Goal: Use online tool/utility

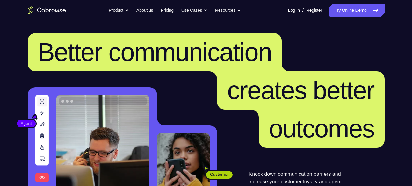
click at [349, 14] on link "Try Online Demo" at bounding box center [357, 10] width 55 height 13
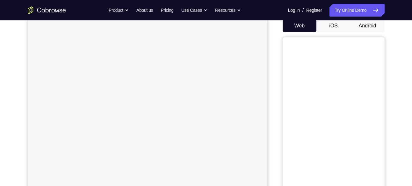
scroll to position [63, 0]
click at [359, 26] on button "Android" at bounding box center [368, 25] width 34 height 13
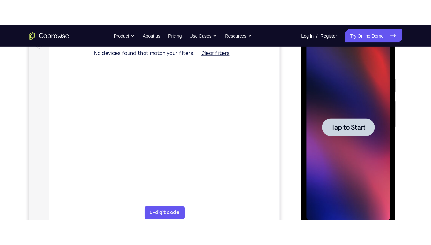
scroll to position [0, 0]
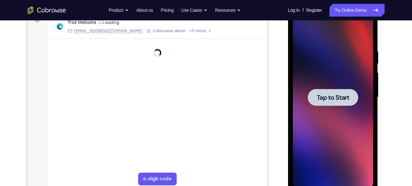
click at [333, 99] on span "Tap to Start" at bounding box center [333, 97] width 33 height 6
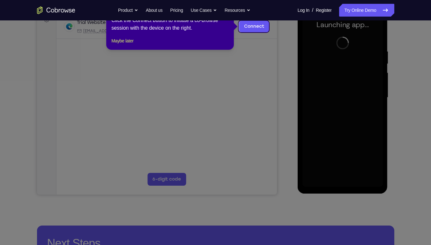
click at [353, 111] on icon at bounding box center [218, 122] width 436 height 245
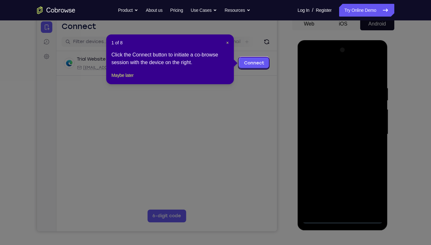
scroll to position [67, 0]
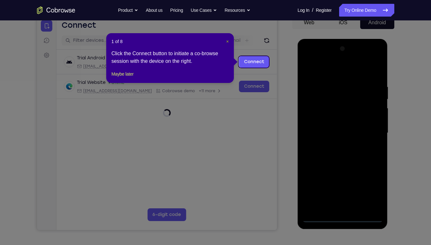
click at [228, 41] on span "×" at bounding box center [227, 41] width 3 height 5
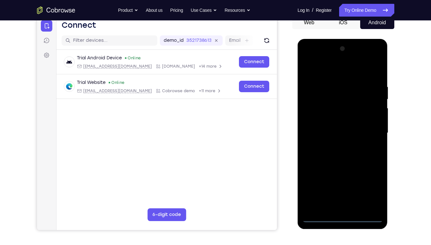
click at [342, 186] on div at bounding box center [342, 133] width 80 height 179
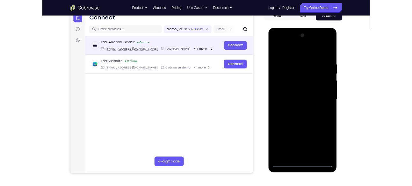
scroll to position [69, 0]
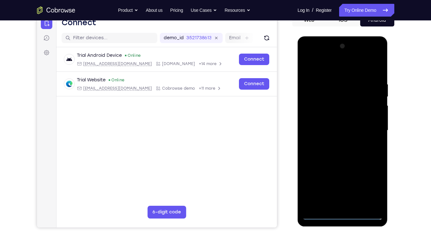
click at [373, 186] on div at bounding box center [342, 130] width 80 height 179
click at [317, 65] on div at bounding box center [342, 130] width 80 height 179
click at [317, 110] on div at bounding box center [342, 130] width 80 height 179
click at [331, 132] on div at bounding box center [342, 130] width 80 height 179
click at [315, 123] on div at bounding box center [342, 130] width 80 height 179
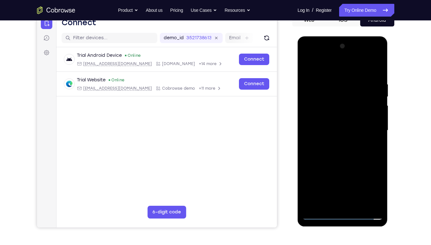
click at [320, 135] on div at bounding box center [342, 130] width 80 height 179
click at [329, 186] on div at bounding box center [342, 130] width 80 height 179
drag, startPoint x: 342, startPoint y: 160, endPoint x: 340, endPoint y: 108, distance: 52.3
click at [340, 108] on div at bounding box center [342, 130] width 80 height 179
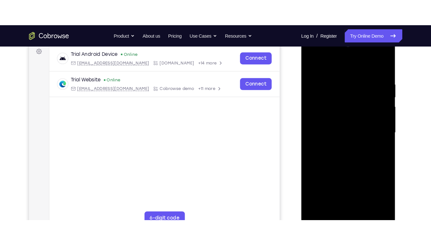
scroll to position [97, 0]
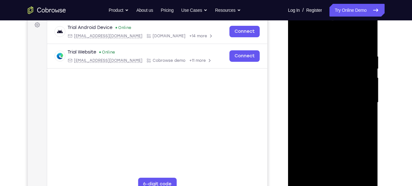
click at [314, 62] on div at bounding box center [333, 102] width 80 height 179
click at [339, 116] on div at bounding box center [333, 102] width 80 height 179
drag, startPoint x: 333, startPoint y: 128, endPoint x: 336, endPoint y: 26, distance: 102.7
click at [336, 26] on div at bounding box center [333, 102] width 80 height 179
drag, startPoint x: 333, startPoint y: 148, endPoint x: 341, endPoint y: 12, distance: 135.8
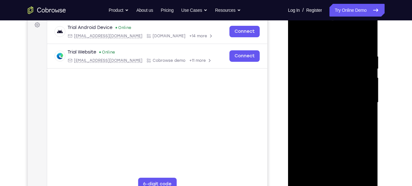
click at [341, 12] on div at bounding box center [333, 104] width 90 height 190
drag, startPoint x: 331, startPoint y: 140, endPoint x: 335, endPoint y: 8, distance: 132.4
click at [335, 9] on html "Online web based iOS Simulators and Android Emulators. Run iPhone, iPad, Mobile…" at bounding box center [333, 104] width 91 height 191
drag, startPoint x: 331, startPoint y: 151, endPoint x: 334, endPoint y: 42, distance: 109.1
click at [334, 42] on div at bounding box center [333, 102] width 80 height 179
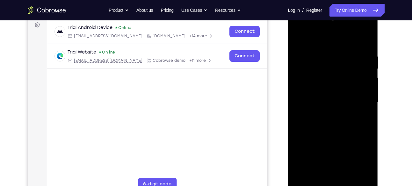
drag, startPoint x: 333, startPoint y: 121, endPoint x: 344, endPoint y: 94, distance: 28.8
click at [344, 94] on div at bounding box center [333, 102] width 80 height 179
drag, startPoint x: 341, startPoint y: 138, endPoint x: 330, endPoint y: 141, distance: 10.5
click at [330, 141] on div at bounding box center [333, 102] width 80 height 179
drag, startPoint x: 333, startPoint y: 147, endPoint x: 340, endPoint y: 62, distance: 85.5
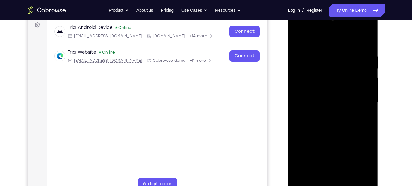
click at [340, 62] on div at bounding box center [333, 102] width 80 height 179
drag, startPoint x: 341, startPoint y: 137, endPoint x: 349, endPoint y: 50, distance: 87.7
click at [349, 50] on div at bounding box center [333, 102] width 80 height 179
drag, startPoint x: 340, startPoint y: 153, endPoint x: 342, endPoint y: 84, distance: 69.3
click at [342, 84] on div at bounding box center [333, 102] width 80 height 179
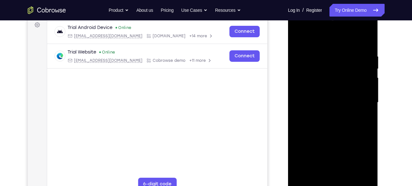
drag, startPoint x: 338, startPoint y: 138, endPoint x: 344, endPoint y: 39, distance: 99.4
click at [344, 39] on div at bounding box center [333, 102] width 80 height 179
drag, startPoint x: 330, startPoint y: 138, endPoint x: 338, endPoint y: 48, distance: 89.9
click at [338, 48] on div at bounding box center [333, 102] width 80 height 179
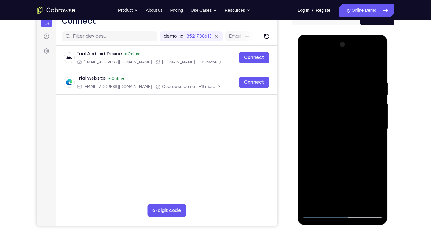
scroll to position [69, 0]
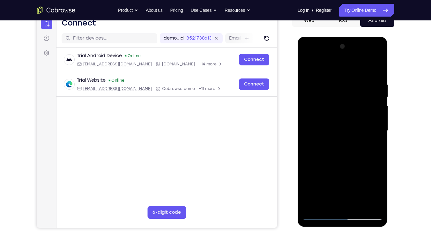
drag, startPoint x: 343, startPoint y: 168, endPoint x: 350, endPoint y: 71, distance: 97.2
click at [350, 71] on div at bounding box center [342, 130] width 80 height 179
drag, startPoint x: 331, startPoint y: 75, endPoint x: 363, endPoint y: 0, distance: 81.9
click at [363, 37] on html "Online web based iOS Simulators and Android Emulators. Run iPhone, iPad, Mobile…" at bounding box center [343, 132] width 91 height 191
click at [320, 186] on div at bounding box center [342, 130] width 80 height 179
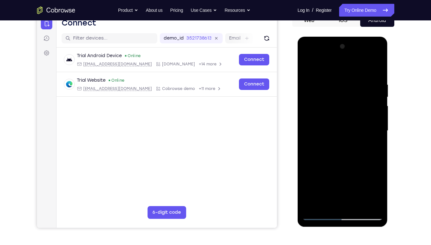
click at [313, 186] on div at bounding box center [342, 130] width 80 height 179
click at [377, 133] on div at bounding box center [342, 130] width 80 height 179
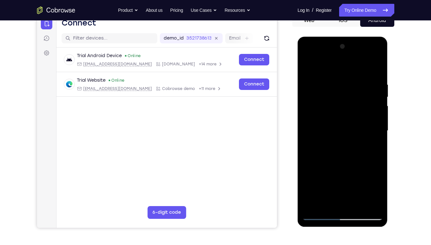
click at [377, 133] on div at bounding box center [342, 130] width 80 height 179
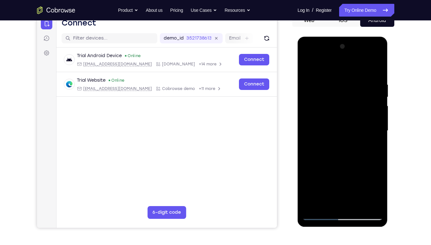
click at [377, 133] on div at bounding box center [342, 130] width 80 height 179
click at [379, 69] on div at bounding box center [342, 130] width 80 height 179
click at [333, 183] on div at bounding box center [342, 130] width 80 height 179
click at [377, 137] on div at bounding box center [342, 130] width 80 height 179
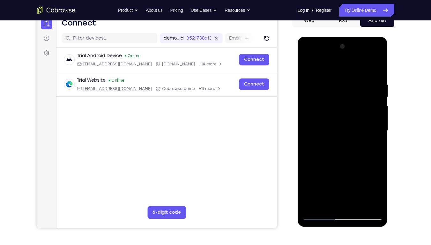
click at [377, 135] on div at bounding box center [342, 130] width 80 height 179
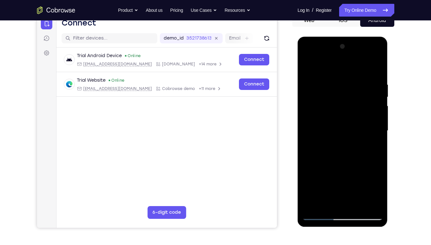
click at [377, 135] on div at bounding box center [342, 130] width 80 height 179
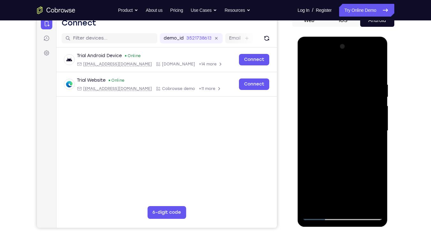
click at [379, 136] on div at bounding box center [342, 130] width 80 height 179
click at [378, 136] on div at bounding box center [342, 130] width 80 height 179
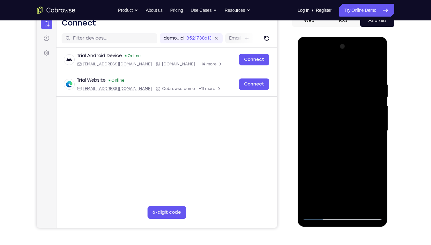
click at [378, 136] on div at bounding box center [342, 130] width 80 height 179
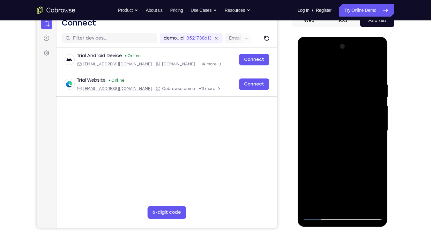
click at [378, 136] on div at bounding box center [342, 130] width 80 height 179
click at [378, 134] on div at bounding box center [342, 130] width 80 height 179
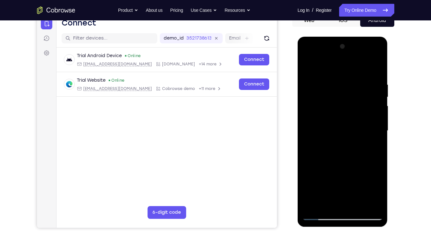
click at [378, 134] on div at bounding box center [342, 130] width 80 height 179
click at [377, 68] on div at bounding box center [342, 130] width 80 height 179
click at [321, 186] on div at bounding box center [342, 130] width 80 height 179
drag, startPoint x: 342, startPoint y: 178, endPoint x: 353, endPoint y: 120, distance: 59.1
click at [353, 120] on div at bounding box center [342, 130] width 80 height 179
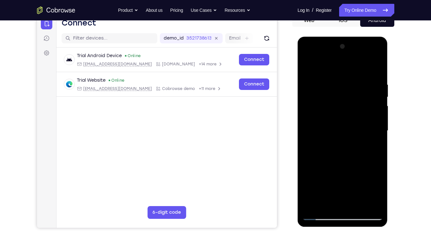
drag, startPoint x: 339, startPoint y: 164, endPoint x: 361, endPoint y: 63, distance: 103.2
click at [361, 63] on div at bounding box center [342, 130] width 80 height 179
drag, startPoint x: 343, startPoint y: 153, endPoint x: 343, endPoint y: 58, distance: 95.0
click at [343, 58] on div at bounding box center [342, 130] width 80 height 179
drag, startPoint x: 343, startPoint y: 144, endPoint x: 345, endPoint y: 120, distance: 24.0
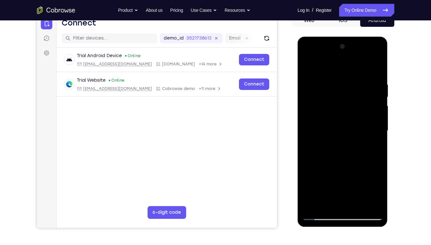
click at [345, 120] on div at bounding box center [342, 130] width 80 height 179
click at [312, 126] on div at bounding box center [342, 130] width 80 height 179
drag, startPoint x: 345, startPoint y: 162, endPoint x: 348, endPoint y: 55, distance: 107.5
click at [348, 55] on div at bounding box center [342, 130] width 80 height 179
drag, startPoint x: 344, startPoint y: 147, endPoint x: 354, endPoint y: 27, distance: 120.6
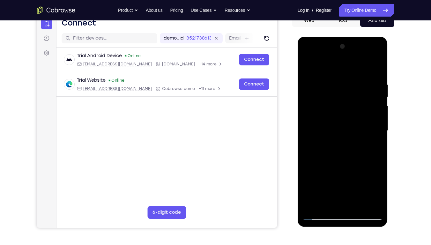
click at [354, 37] on html "Online web based iOS Simulators and Android Emulators. Run iPhone, iPad, Mobile…" at bounding box center [343, 132] width 91 height 191
drag, startPoint x: 345, startPoint y: 162, endPoint x: 355, endPoint y: 24, distance: 138.1
click at [355, 37] on html "Online web based iOS Simulators and Android Emulators. Run iPhone, iPad, Mobile…" at bounding box center [343, 132] width 91 height 191
drag, startPoint x: 341, startPoint y: 165, endPoint x: 351, endPoint y: 42, distance: 123.2
click at [351, 42] on div at bounding box center [342, 130] width 80 height 179
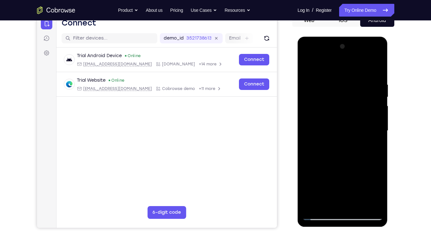
drag, startPoint x: 340, startPoint y: 166, endPoint x: 344, endPoint y: 130, distance: 36.0
click at [344, 130] on div at bounding box center [342, 130] width 80 height 179
drag, startPoint x: 343, startPoint y: 149, endPoint x: 350, endPoint y: 52, distance: 96.9
click at [350, 52] on div at bounding box center [342, 130] width 80 height 179
drag, startPoint x: 344, startPoint y: 157, endPoint x: 351, endPoint y: 25, distance: 132.8
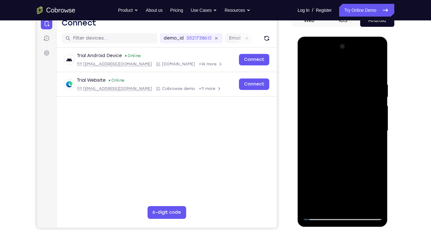
click at [351, 37] on html "Online web based iOS Simulators and Android Emulators. Run iPhone, iPad, Mobile…" at bounding box center [343, 132] width 91 height 191
drag, startPoint x: 345, startPoint y: 166, endPoint x: 351, endPoint y: 55, distance: 111.8
click at [351, 55] on div at bounding box center [342, 130] width 80 height 179
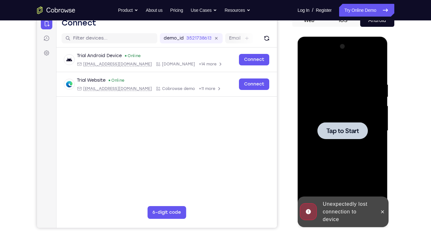
click at [338, 137] on div at bounding box center [342, 130] width 50 height 17
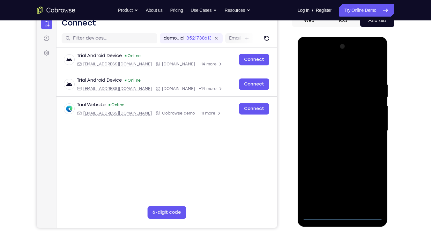
click at [342, 186] on div at bounding box center [342, 130] width 80 height 179
click at [368, 186] on div at bounding box center [342, 130] width 80 height 179
click at [341, 186] on div at bounding box center [342, 130] width 80 height 179
click at [372, 186] on div at bounding box center [342, 130] width 80 height 179
click at [316, 69] on div at bounding box center [342, 130] width 80 height 179
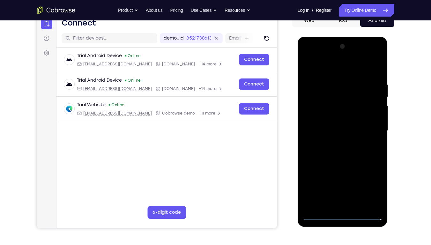
click at [317, 113] on div at bounding box center [342, 130] width 80 height 179
click at [320, 129] on div at bounding box center [342, 130] width 80 height 179
click at [320, 122] on div at bounding box center [342, 130] width 80 height 179
click at [334, 135] on div at bounding box center [342, 130] width 80 height 179
click at [350, 186] on div at bounding box center [342, 130] width 80 height 179
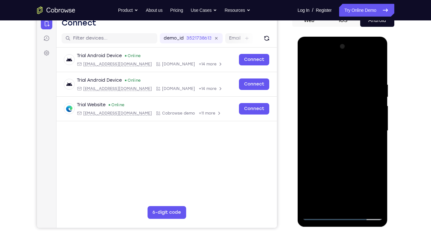
drag, startPoint x: 343, startPoint y: 155, endPoint x: 357, endPoint y: 52, distance: 104.4
click at [357, 52] on div at bounding box center [342, 130] width 80 height 179
drag, startPoint x: 345, startPoint y: 162, endPoint x: 345, endPoint y: 147, distance: 15.0
click at [345, 147] on div at bounding box center [342, 130] width 80 height 179
drag, startPoint x: 345, startPoint y: 159, endPoint x: 354, endPoint y: 21, distance: 137.7
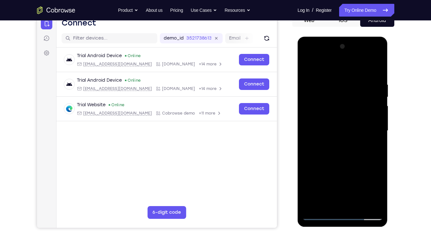
click at [354, 37] on html "Online web based iOS Simulators and Android Emulators. Run iPhone, iPad, Mobile…" at bounding box center [343, 132] width 91 height 191
drag, startPoint x: 343, startPoint y: 176, endPoint x: 354, endPoint y: 44, distance: 132.8
click at [354, 44] on div at bounding box center [342, 130] width 80 height 179
drag, startPoint x: 343, startPoint y: 161, endPoint x: 351, endPoint y: 42, distance: 118.6
click at [351, 42] on div at bounding box center [342, 130] width 80 height 179
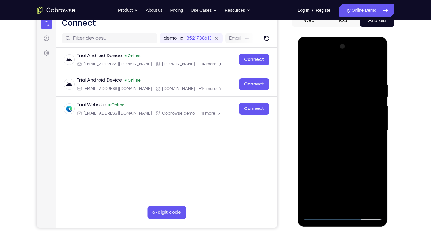
drag, startPoint x: 344, startPoint y: 174, endPoint x: 357, endPoint y: 55, distance: 120.4
click at [357, 55] on div at bounding box center [342, 130] width 80 height 179
drag, startPoint x: 340, startPoint y: 181, endPoint x: 349, endPoint y: 74, distance: 107.5
click at [349, 74] on div at bounding box center [342, 130] width 80 height 179
drag, startPoint x: 346, startPoint y: 173, endPoint x: 666, endPoint y: 71, distance: 335.3
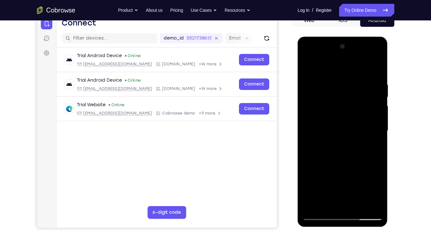
click at [368, 37] on html "Online web based iOS Simulators and Android Emulators. Run iPhone, iPad, Mobile…" at bounding box center [343, 132] width 91 height 191
drag, startPoint x: 346, startPoint y: 159, endPoint x: 370, endPoint y: 7, distance: 154.2
click at [370, 37] on html "Online web based iOS Simulators and Android Emulators. Run iPhone, iPad, Mobile…" at bounding box center [343, 132] width 91 height 191
drag, startPoint x: 346, startPoint y: 157, endPoint x: 351, endPoint y: 31, distance: 126.4
click at [351, 37] on html "Online web based iOS Simulators and Android Emulators. Run iPhone, iPad, Mobile…" at bounding box center [343, 132] width 91 height 191
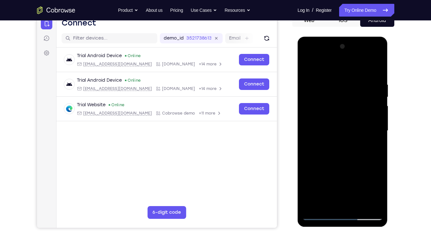
drag, startPoint x: 344, startPoint y: 154, endPoint x: 347, endPoint y: 70, distance: 84.9
click at [347, 70] on div at bounding box center [342, 130] width 80 height 179
drag, startPoint x: 338, startPoint y: 158, endPoint x: 349, endPoint y: 29, distance: 129.6
click at [349, 37] on html "Online web based iOS Simulators and Android Emulators. Run iPhone, iPad, Mobile…" at bounding box center [343, 132] width 91 height 191
drag, startPoint x: 339, startPoint y: 162, endPoint x: 342, endPoint y: 112, distance: 50.5
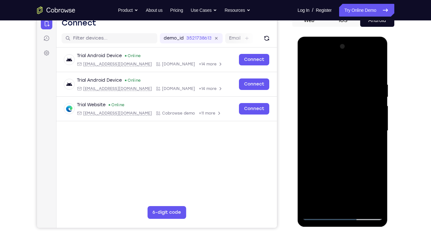
click at [342, 112] on div at bounding box center [342, 130] width 80 height 179
drag, startPoint x: 340, startPoint y: 178, endPoint x: 357, endPoint y: 34, distance: 145.2
click at [357, 37] on html "Online web based iOS Simulators and Android Emulators. Run iPhone, iPad, Mobile…" at bounding box center [343, 132] width 91 height 191
drag, startPoint x: 336, startPoint y: 164, endPoint x: 353, endPoint y: 48, distance: 117.3
click at [353, 48] on div at bounding box center [342, 130] width 80 height 179
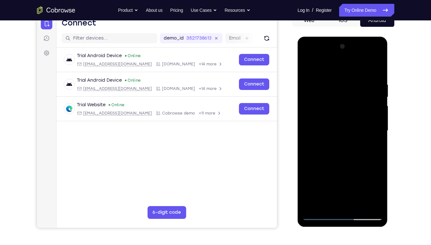
drag, startPoint x: 340, startPoint y: 160, endPoint x: 364, endPoint y: 19, distance: 143.0
click at [364, 37] on html "Online web based iOS Simulators and Android Emulators. Run iPhone, iPad, Mobile…" at bounding box center [343, 132] width 91 height 191
drag, startPoint x: 342, startPoint y: 165, endPoint x: 364, endPoint y: 60, distance: 106.9
click at [364, 60] on div at bounding box center [342, 130] width 80 height 179
drag, startPoint x: 337, startPoint y: 167, endPoint x: 359, endPoint y: 54, distance: 115.3
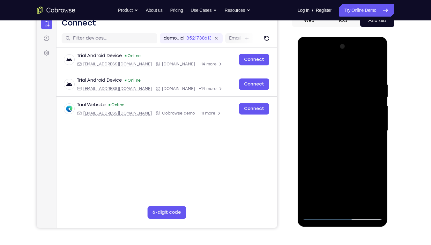
click at [359, 54] on div at bounding box center [342, 130] width 80 height 179
drag, startPoint x: 347, startPoint y: 158, endPoint x: 357, endPoint y: 65, distance: 93.6
click at [357, 65] on div at bounding box center [342, 130] width 80 height 179
drag, startPoint x: 338, startPoint y: 181, endPoint x: 350, endPoint y: 84, distance: 98.6
click at [350, 84] on div at bounding box center [342, 130] width 80 height 179
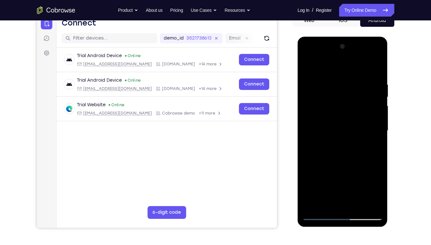
drag, startPoint x: 338, startPoint y: 161, endPoint x: 349, endPoint y: 60, distance: 102.0
click at [349, 60] on div at bounding box center [342, 130] width 80 height 179
drag, startPoint x: 341, startPoint y: 166, endPoint x: 354, endPoint y: 37, distance: 130.1
click at [354, 37] on div at bounding box center [343, 132] width 90 height 190
drag, startPoint x: 338, startPoint y: 151, endPoint x: 348, endPoint y: 70, distance: 81.0
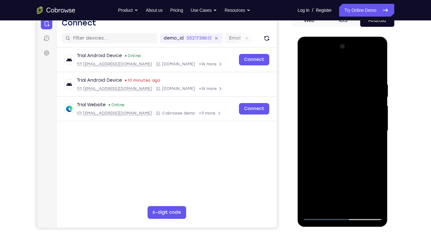
click at [348, 70] on div at bounding box center [342, 130] width 80 height 179
drag, startPoint x: 337, startPoint y: 158, endPoint x: 348, endPoint y: 88, distance: 71.0
click at [348, 88] on div at bounding box center [342, 130] width 80 height 179
drag, startPoint x: 344, startPoint y: 160, endPoint x: 368, endPoint y: 43, distance: 120.0
click at [368, 43] on div at bounding box center [342, 130] width 80 height 179
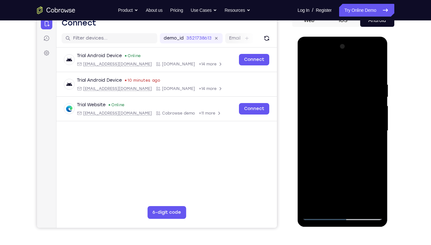
drag, startPoint x: 342, startPoint y: 171, endPoint x: 351, endPoint y: 51, distance: 120.5
click at [351, 51] on div at bounding box center [342, 130] width 80 height 179
drag, startPoint x: 336, startPoint y: 167, endPoint x: 346, endPoint y: 36, distance: 131.8
click at [346, 37] on html "Online web based iOS Simulators and Android Emulators. Run iPhone, iPad, Mobile…" at bounding box center [343, 132] width 91 height 191
drag, startPoint x: 341, startPoint y: 171, endPoint x: 350, endPoint y: 85, distance: 86.0
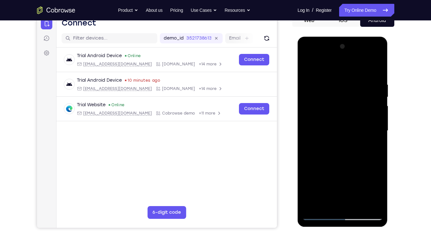
click at [350, 85] on div at bounding box center [342, 130] width 80 height 179
drag, startPoint x: 344, startPoint y: 173, endPoint x: 355, endPoint y: 31, distance: 142.3
click at [355, 37] on html "Online web based iOS Simulators and Android Emulators. Run iPhone, iPad, Mobile…" at bounding box center [343, 132] width 91 height 191
drag, startPoint x: 343, startPoint y: 169, endPoint x: 355, endPoint y: 63, distance: 106.8
click at [355, 63] on div at bounding box center [342, 130] width 80 height 179
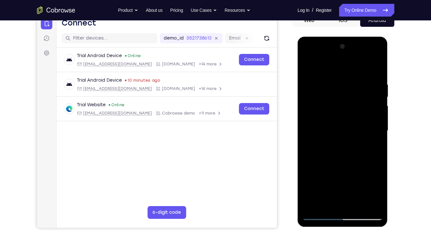
drag, startPoint x: 346, startPoint y: 165, endPoint x: 353, endPoint y: 85, distance: 80.1
click at [353, 85] on div at bounding box center [342, 130] width 80 height 179
drag, startPoint x: 339, startPoint y: 165, endPoint x: 340, endPoint y: 158, distance: 7.2
click at [340, 158] on div at bounding box center [342, 130] width 80 height 179
drag, startPoint x: 338, startPoint y: 183, endPoint x: 343, endPoint y: 142, distance: 41.8
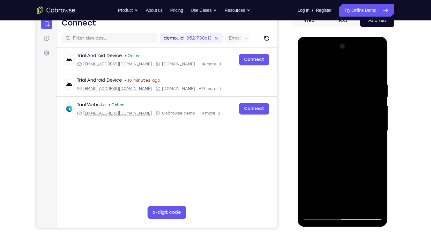
click at [343, 142] on div at bounding box center [342, 130] width 80 height 179
drag, startPoint x: 341, startPoint y: 157, endPoint x: 361, endPoint y: 56, distance: 102.2
click at [361, 56] on div at bounding box center [342, 130] width 80 height 179
drag, startPoint x: 338, startPoint y: 172, endPoint x: 368, endPoint y: 60, distance: 115.3
click at [368, 60] on div at bounding box center [342, 130] width 80 height 179
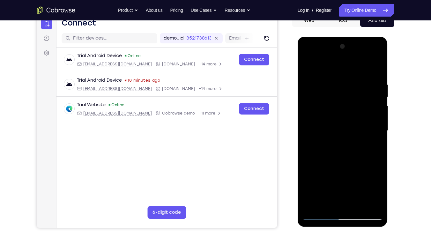
drag, startPoint x: 345, startPoint y: 168, endPoint x: 367, endPoint y: 64, distance: 106.5
click at [367, 64] on div at bounding box center [342, 130] width 80 height 179
drag, startPoint x: 338, startPoint y: 151, endPoint x: 351, endPoint y: 71, distance: 80.2
click at [351, 71] on div at bounding box center [342, 130] width 80 height 179
click at [318, 101] on div at bounding box center [342, 130] width 80 height 179
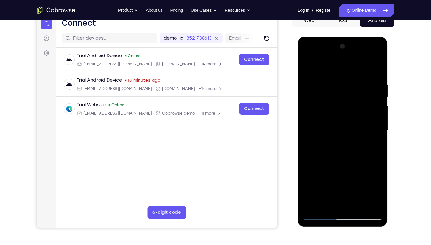
drag, startPoint x: 345, startPoint y: 171, endPoint x: 364, endPoint y: 53, distance: 119.4
click at [364, 53] on div at bounding box center [342, 130] width 80 height 179
drag, startPoint x: 335, startPoint y: 168, endPoint x: 351, endPoint y: 64, distance: 105.2
click at [351, 64] on div at bounding box center [342, 130] width 80 height 179
drag, startPoint x: 334, startPoint y: 165, endPoint x: 363, endPoint y: 56, distance: 112.3
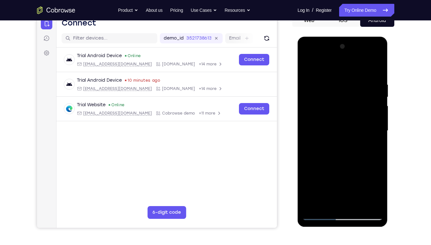
click at [363, 56] on div at bounding box center [342, 130] width 80 height 179
drag, startPoint x: 339, startPoint y: 173, endPoint x: 351, endPoint y: 79, distance: 94.5
click at [351, 79] on div at bounding box center [342, 130] width 80 height 179
drag, startPoint x: 339, startPoint y: 174, endPoint x: 343, endPoint y: 98, distance: 76.0
click at [342, 103] on div at bounding box center [342, 130] width 80 height 179
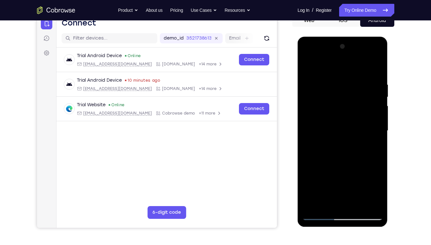
drag, startPoint x: 345, startPoint y: 155, endPoint x: 352, endPoint y: 100, distance: 55.3
click at [352, 100] on div at bounding box center [342, 130] width 80 height 179
drag, startPoint x: 355, startPoint y: 96, endPoint x: 355, endPoint y: 133, distance: 37.0
click at [355, 133] on div at bounding box center [342, 130] width 80 height 179
drag, startPoint x: 346, startPoint y: 101, endPoint x: 343, endPoint y: 160, distance: 59.1
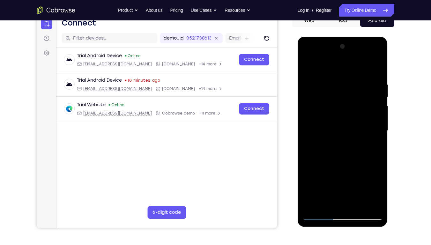
click at [343, 160] on div at bounding box center [342, 130] width 80 height 179
drag, startPoint x: 349, startPoint y: 98, endPoint x: 347, endPoint y: 186, distance: 88.0
click at [347, 186] on div at bounding box center [342, 130] width 80 height 179
drag, startPoint x: 347, startPoint y: 186, endPoint x: 343, endPoint y: 53, distance: 132.4
click at [343, 53] on div at bounding box center [342, 130] width 80 height 179
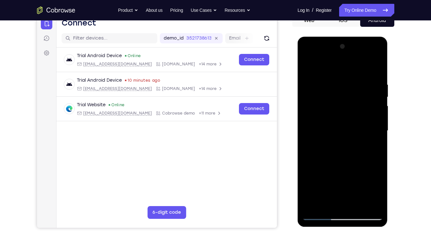
drag, startPoint x: 344, startPoint y: 162, endPoint x: 349, endPoint y: 12, distance: 149.6
click at [349, 37] on html "Online web based iOS Simulators and Android Emulators. Run iPhone, iPad, Mobile…" at bounding box center [343, 132] width 91 height 191
drag, startPoint x: 338, startPoint y: 150, endPoint x: 347, endPoint y: 55, distance: 95.5
click at [347, 55] on div at bounding box center [342, 130] width 80 height 179
drag, startPoint x: 338, startPoint y: 156, endPoint x: 343, endPoint y: 77, distance: 78.9
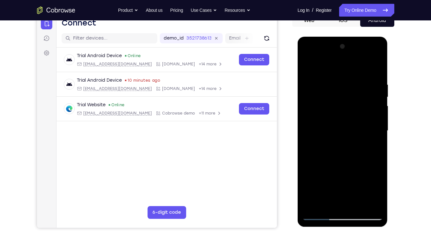
click at [343, 77] on div at bounding box center [342, 130] width 80 height 179
drag, startPoint x: 337, startPoint y: 158, endPoint x: 342, endPoint y: 87, distance: 71.3
click at [342, 87] on div at bounding box center [342, 130] width 80 height 179
drag, startPoint x: 335, startPoint y: 173, endPoint x: 342, endPoint y: 77, distance: 96.9
click at [342, 77] on div at bounding box center [342, 130] width 80 height 179
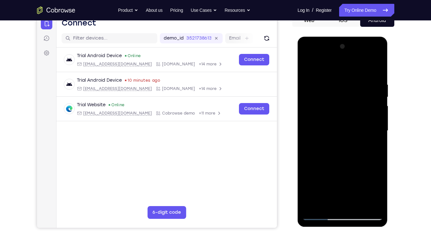
drag, startPoint x: 335, startPoint y: 137, endPoint x: 346, endPoint y: 31, distance: 106.8
click at [346, 37] on html "Online web based iOS Simulators and Android Emulators. Run iPhone, iPad, Mobile…" at bounding box center [343, 132] width 91 height 191
drag, startPoint x: 340, startPoint y: 159, endPoint x: 350, endPoint y: 68, distance: 92.1
click at [350, 68] on div at bounding box center [342, 130] width 80 height 179
drag, startPoint x: 340, startPoint y: 151, endPoint x: 348, endPoint y: 54, distance: 97.5
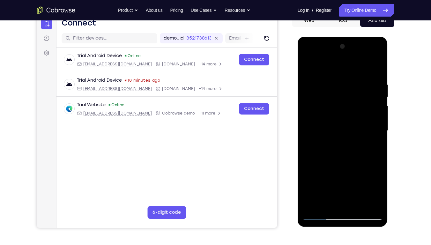
click at [348, 54] on div at bounding box center [342, 130] width 80 height 179
drag, startPoint x: 338, startPoint y: 157, endPoint x: 348, endPoint y: 59, distance: 98.1
click at [348, 59] on div at bounding box center [342, 130] width 80 height 179
drag, startPoint x: 338, startPoint y: 176, endPoint x: 350, endPoint y: 73, distance: 104.3
click at [350, 73] on div at bounding box center [342, 130] width 80 height 179
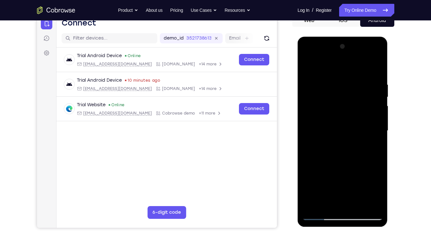
drag, startPoint x: 340, startPoint y: 173, endPoint x: 352, endPoint y: 58, distance: 116.5
click at [352, 58] on div at bounding box center [342, 130] width 80 height 179
click at [349, 37] on div at bounding box center [343, 37] width 90 height 0
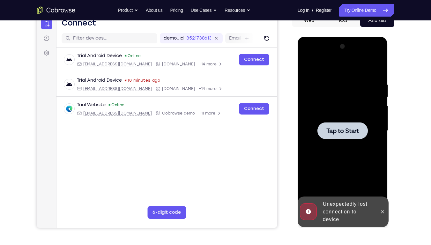
click at [342, 128] on span "Tap to Start" at bounding box center [342, 131] width 33 height 6
